Goal: Navigation & Orientation: Find specific page/section

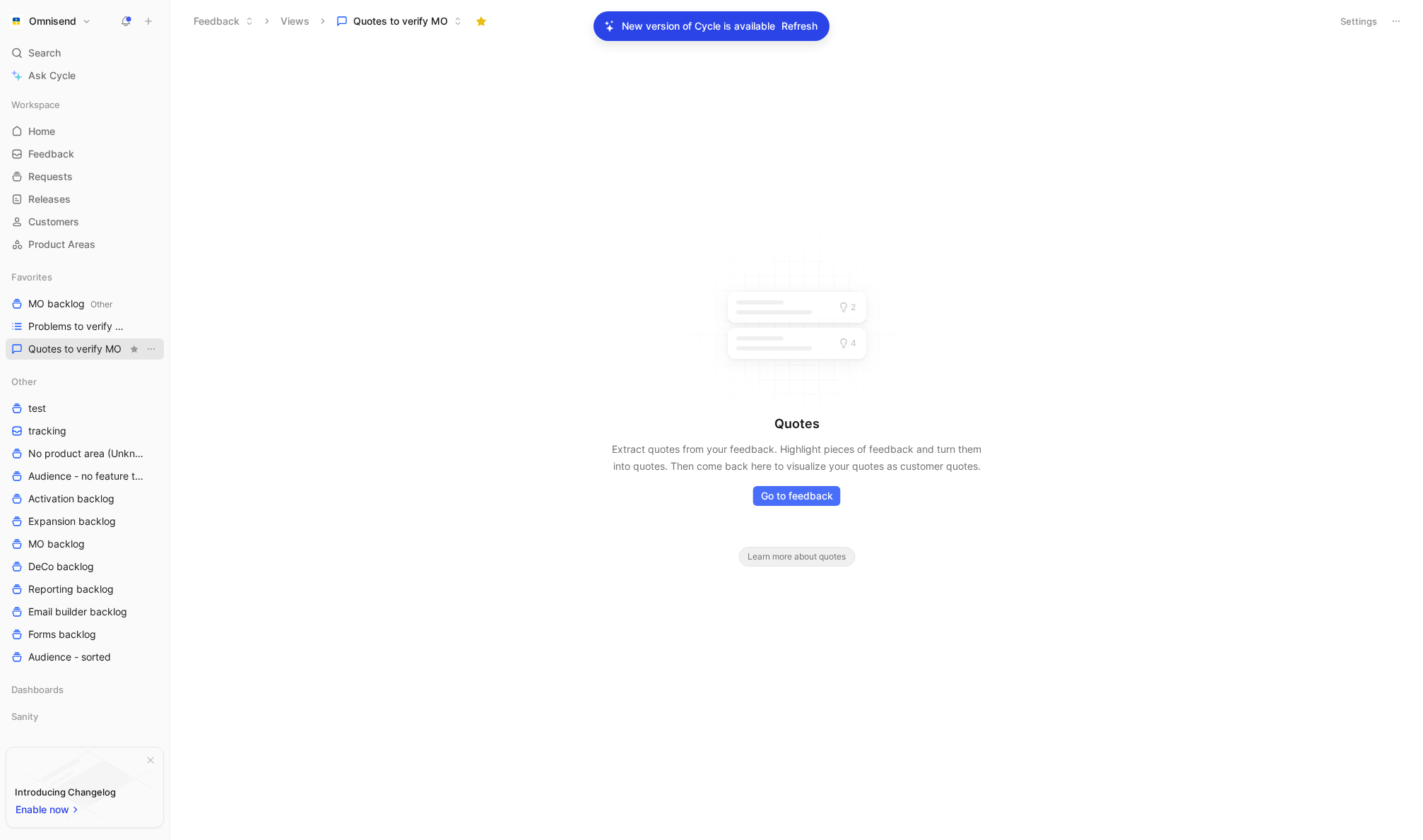
click at [77, 346] on span "Quotes to verify MO" at bounding box center [75, 348] width 93 height 14
click at [802, 31] on span "Refresh" at bounding box center [799, 26] width 36 height 17
click at [88, 328] on span "Problems to verify MO" at bounding box center [77, 326] width 99 height 14
